Goal: Task Accomplishment & Management: Complete application form

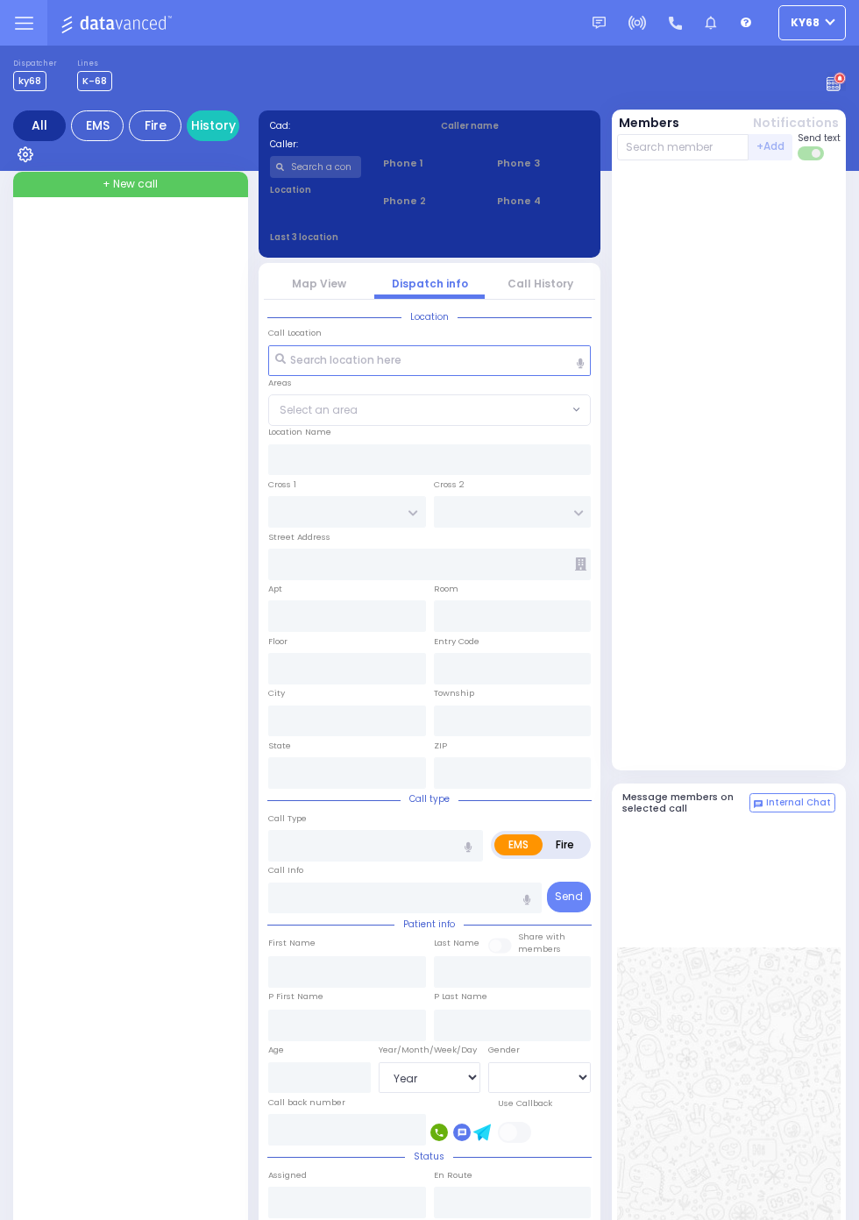
select select "Year"
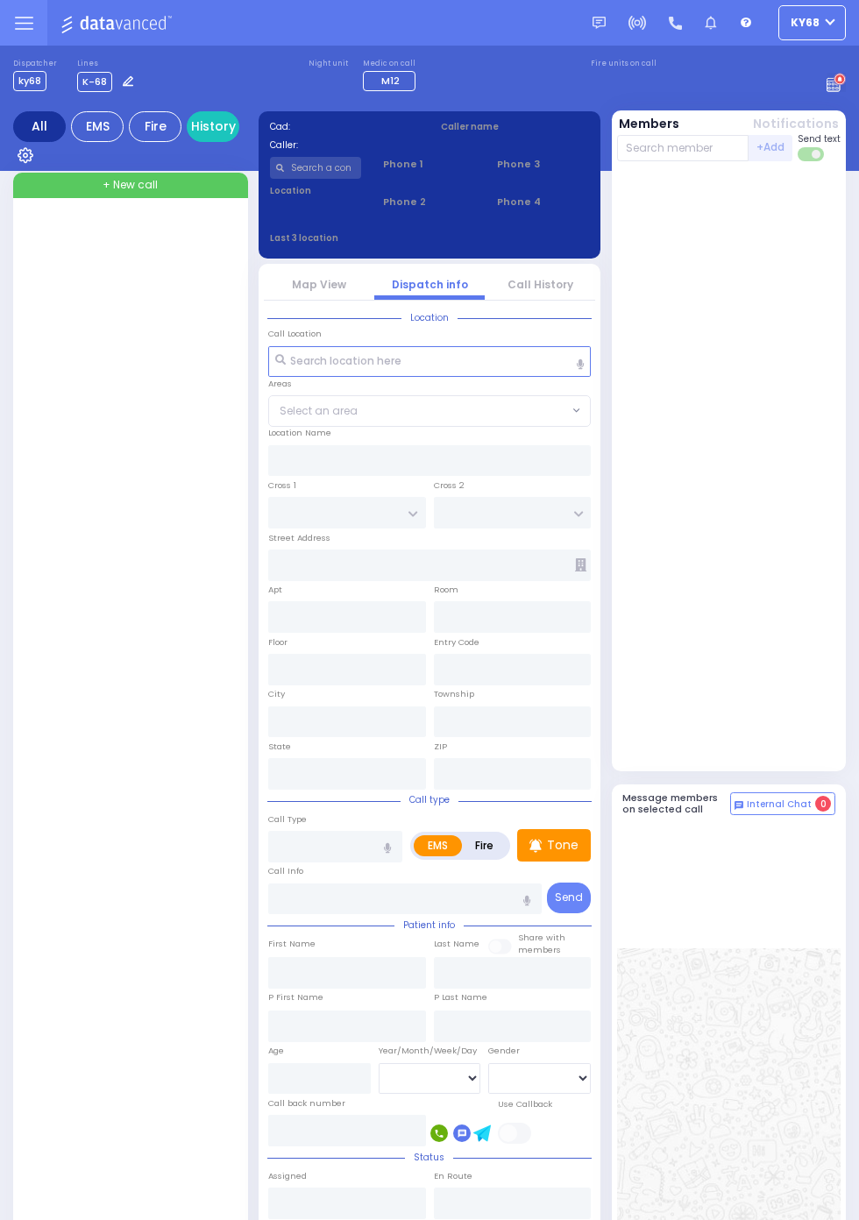
click at [189, 191] on div "+ New call" at bounding box center [130, 185] width 235 height 25
select select
radio input "true"
select select
type input "08:29"
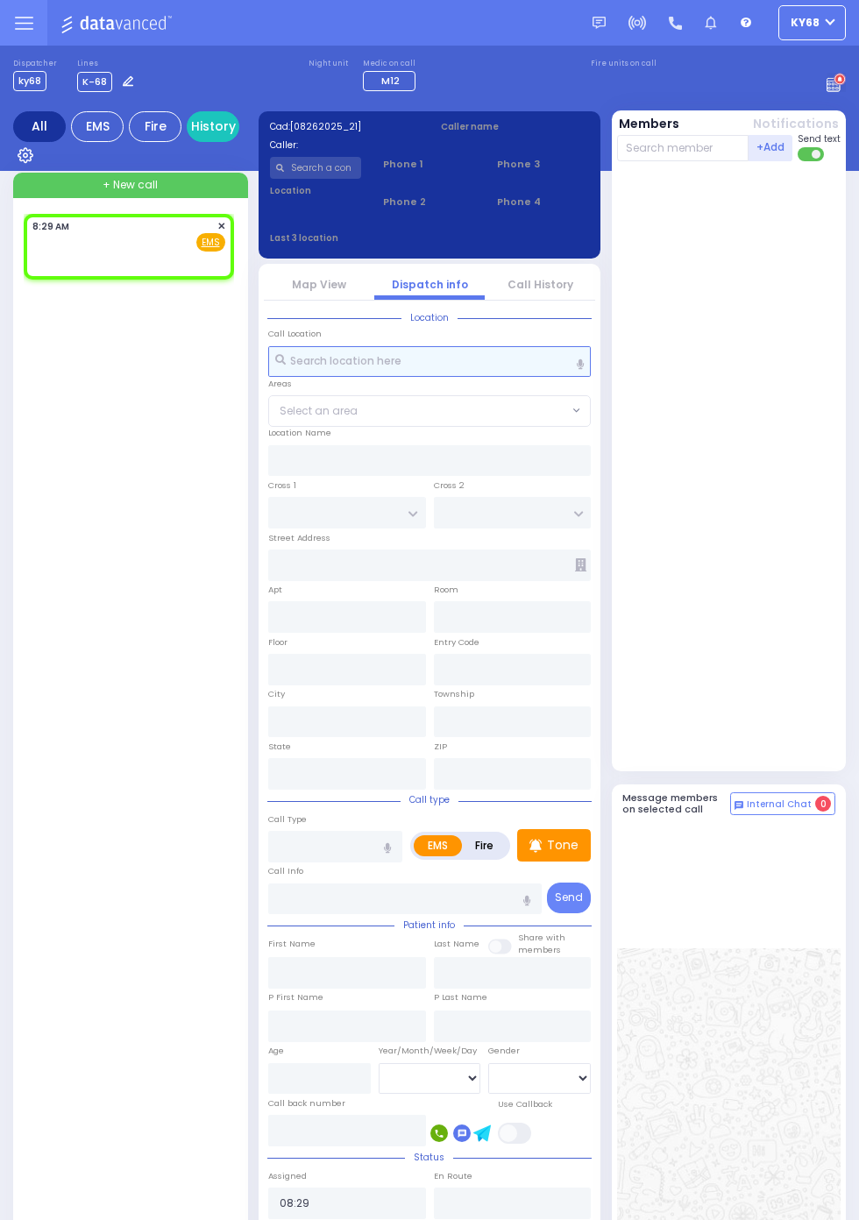
select select
radio input "true"
select select
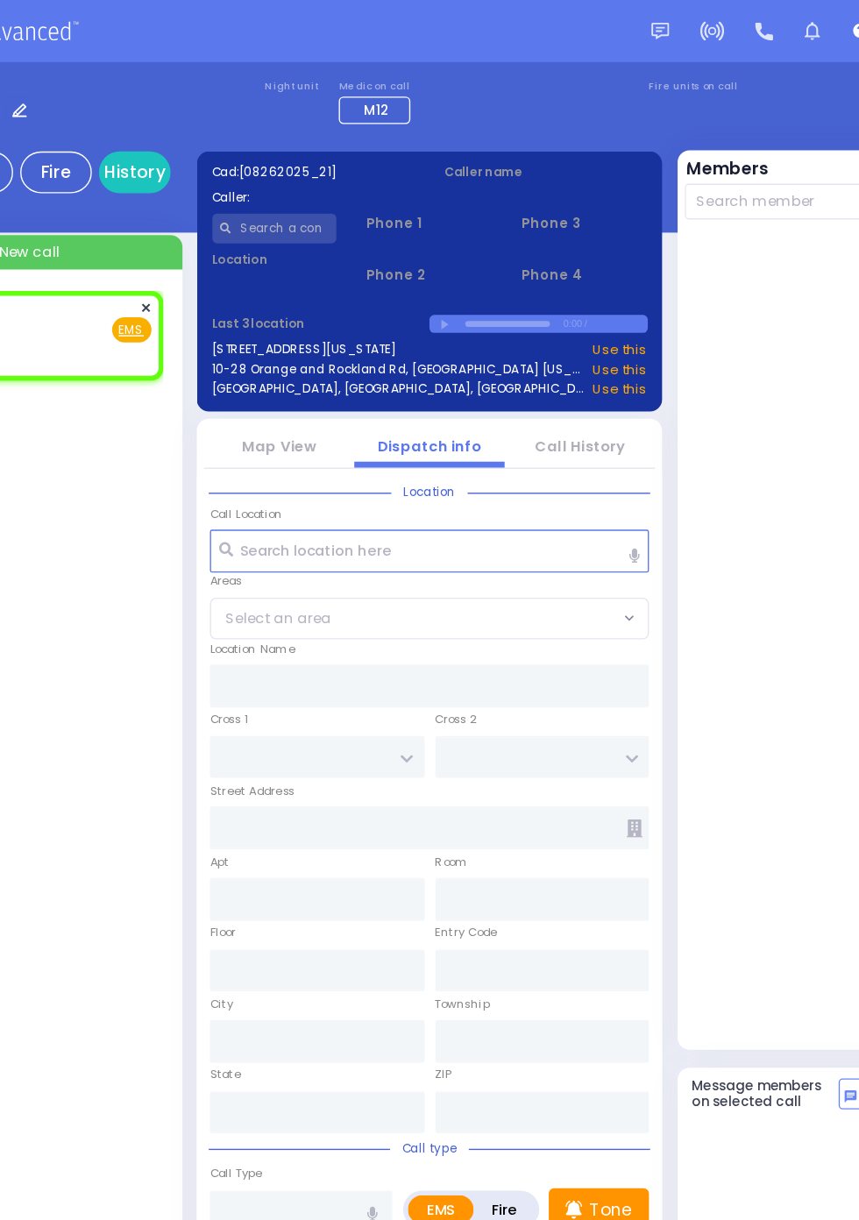
click at [217, 230] on span "✕" at bounding box center [221, 226] width 8 height 15
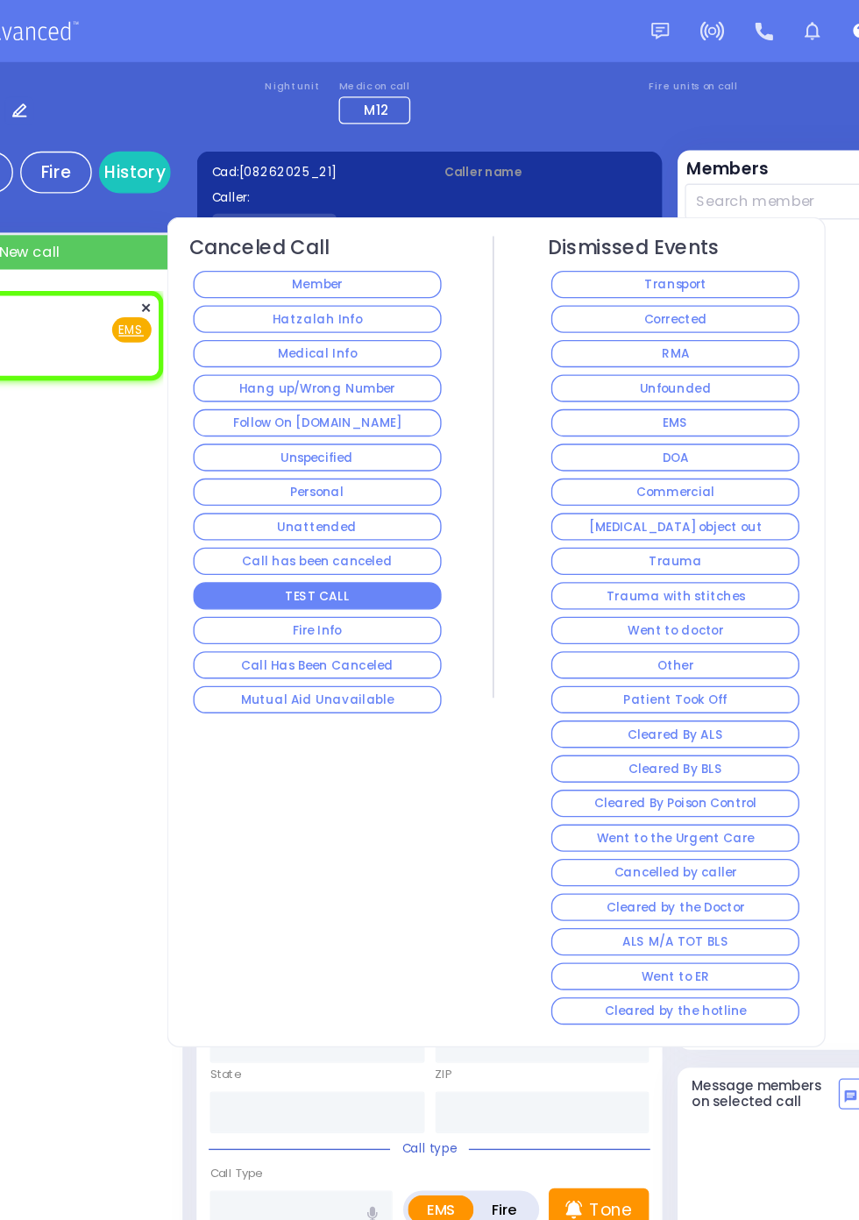
click at [439, 437] on button "TEST CALL" at bounding box center [347, 438] width 183 height 20
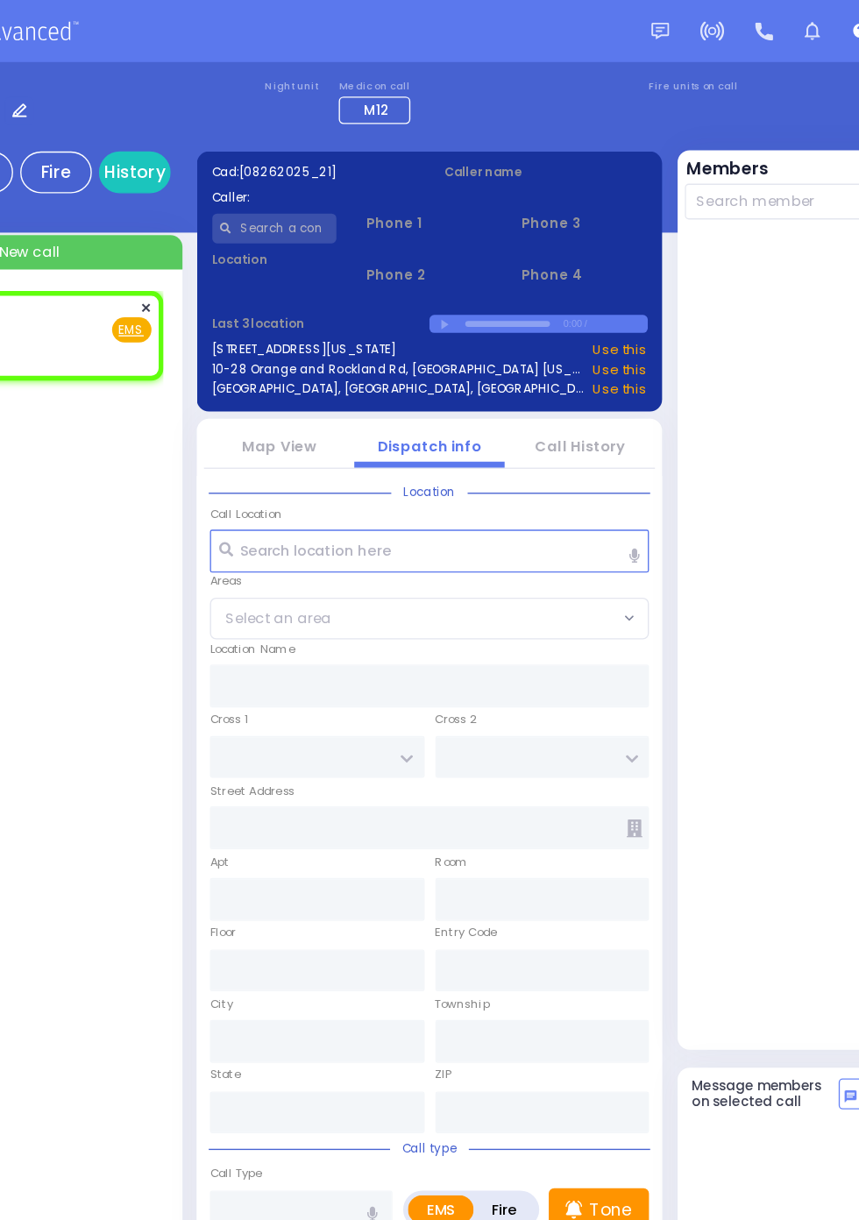
select select
radio input "true"
select select
